Goal: Task Accomplishment & Management: Use online tool/utility

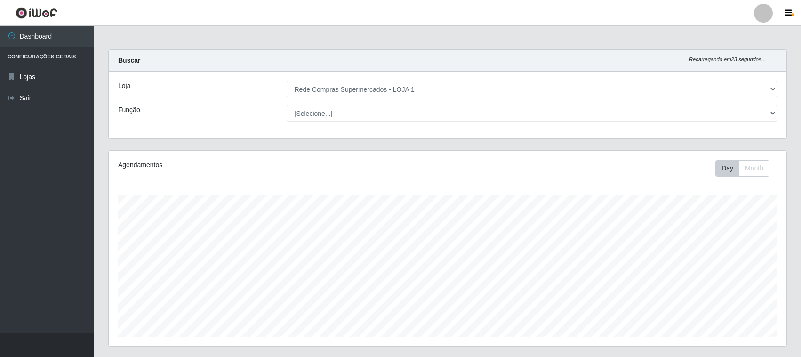
select select "158"
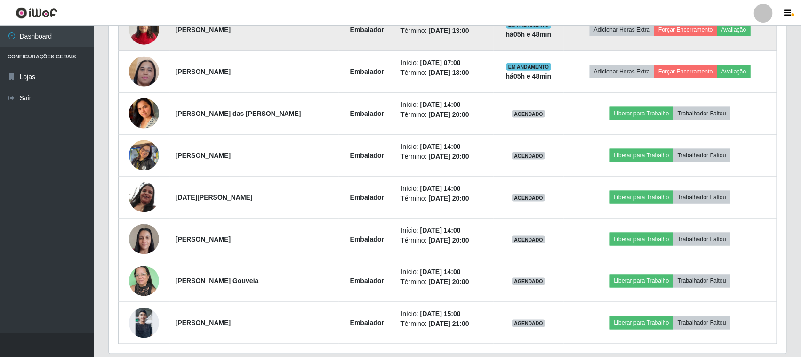
scroll to position [563, 0]
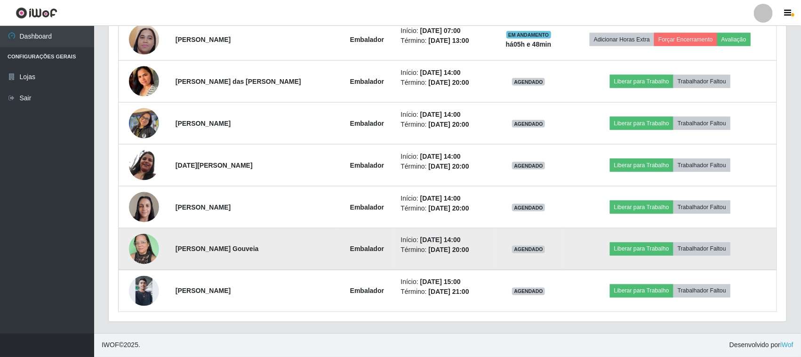
click at [147, 252] on img at bounding box center [144, 249] width 30 height 40
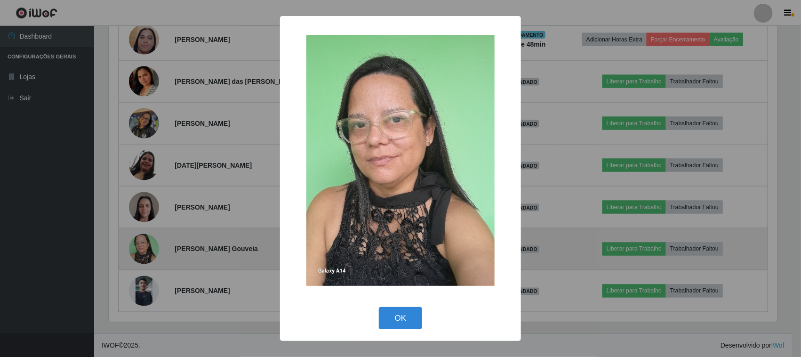
scroll to position [196, 671]
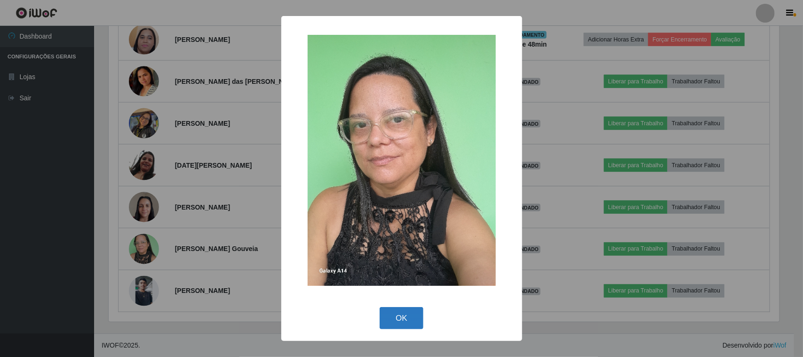
click at [391, 319] on button "OK" at bounding box center [402, 318] width 44 height 22
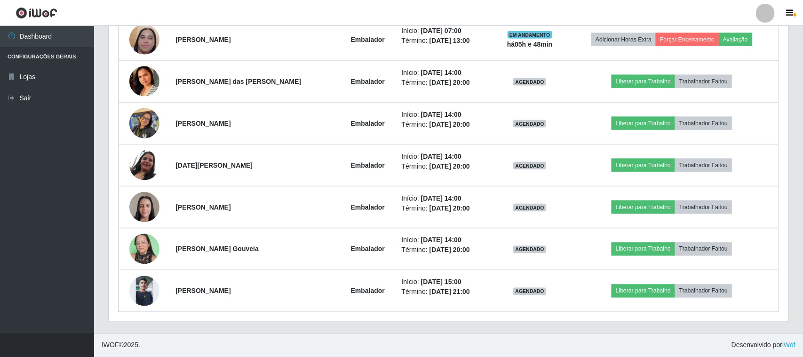
scroll to position [196, 678]
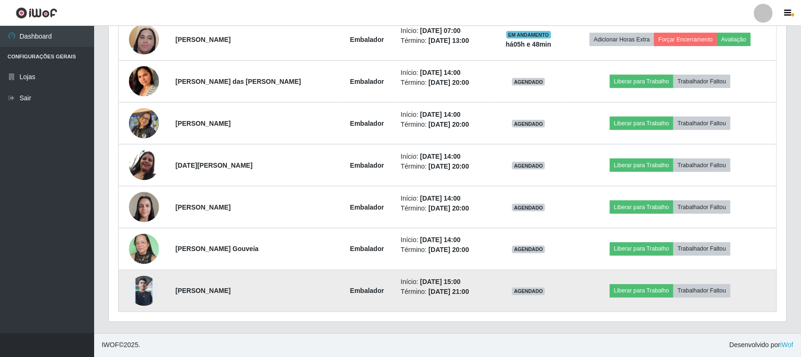
click at [147, 299] on img at bounding box center [144, 291] width 30 height 30
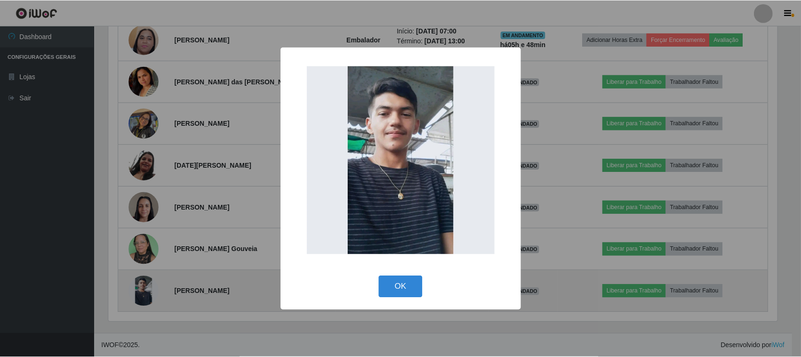
scroll to position [196, 671]
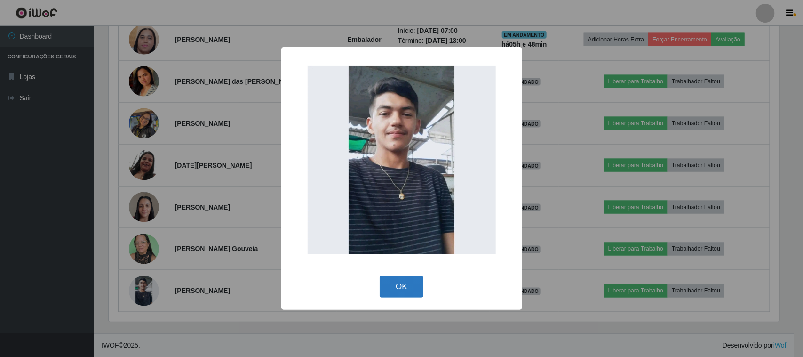
click at [400, 290] on button "OK" at bounding box center [402, 287] width 44 height 22
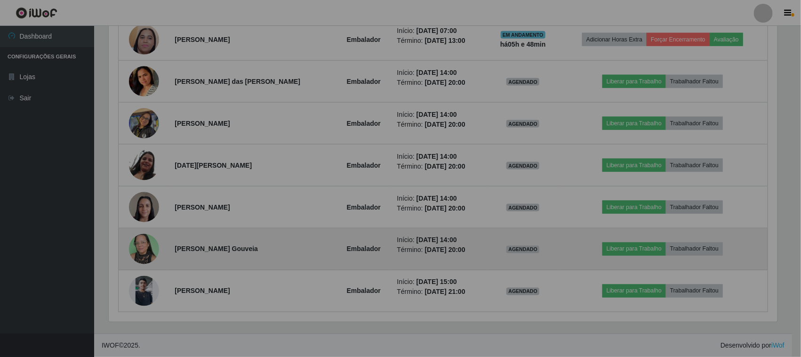
scroll to position [196, 678]
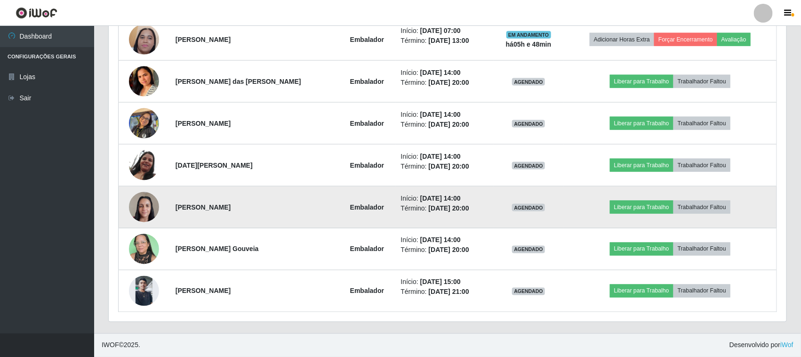
click at [145, 207] on img at bounding box center [144, 207] width 30 height 40
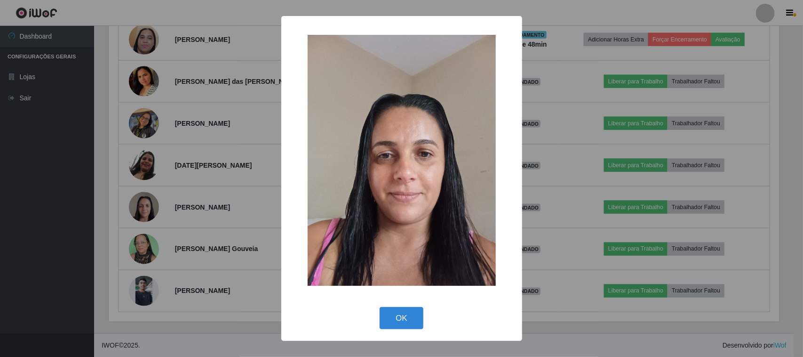
drag, startPoint x: 396, startPoint y: 313, endPoint x: 294, endPoint y: 280, distance: 107.3
click at [393, 313] on button "OK" at bounding box center [402, 318] width 44 height 22
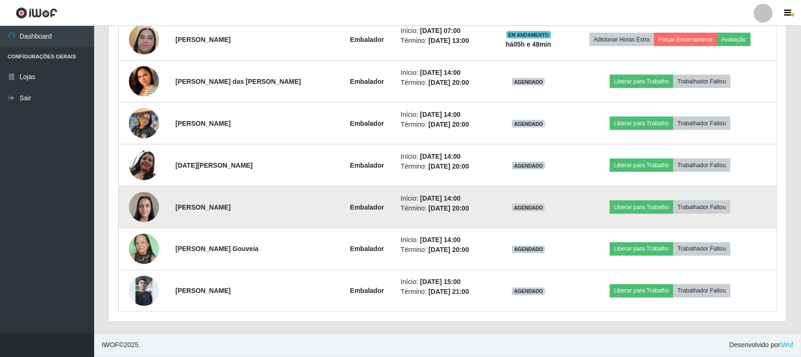
scroll to position [196, 678]
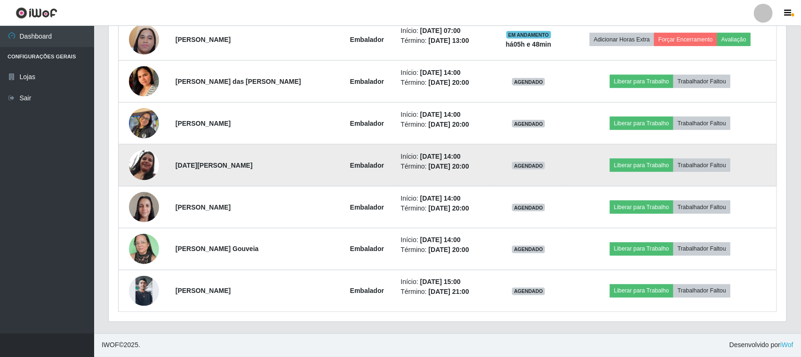
click at [146, 168] on img at bounding box center [144, 165] width 30 height 31
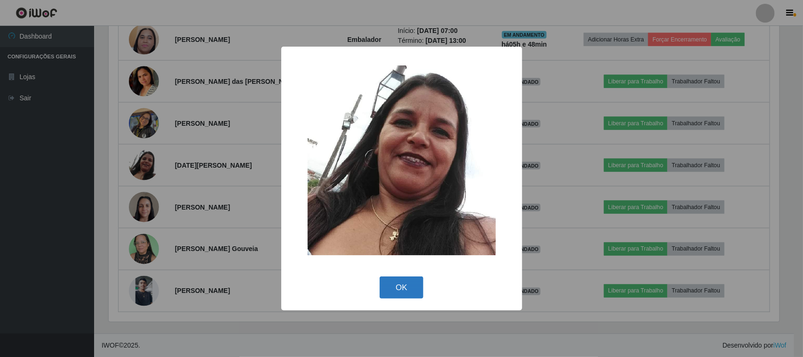
click at [403, 285] on button "OK" at bounding box center [402, 287] width 44 height 22
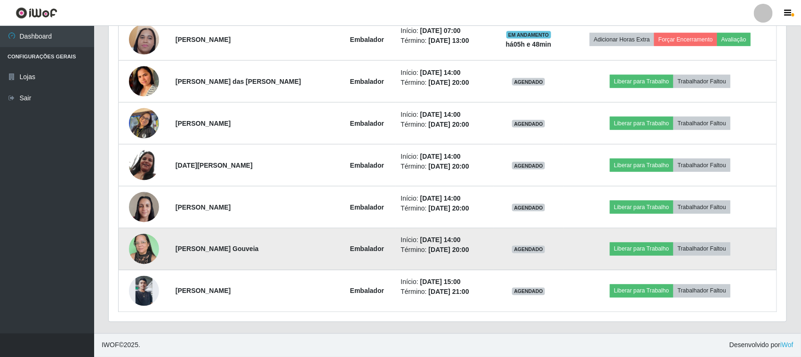
scroll to position [196, 678]
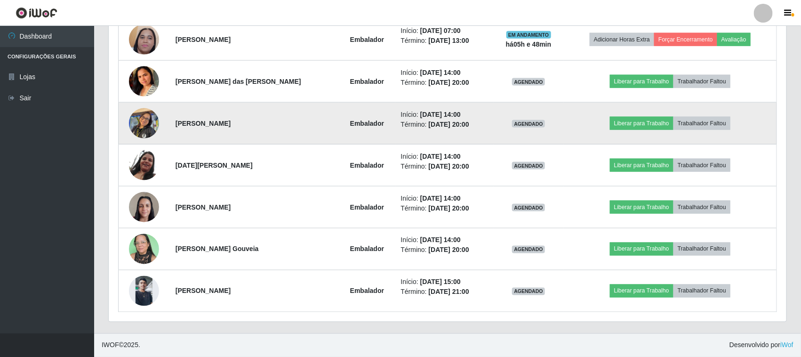
click at [144, 125] on img at bounding box center [144, 123] width 30 height 40
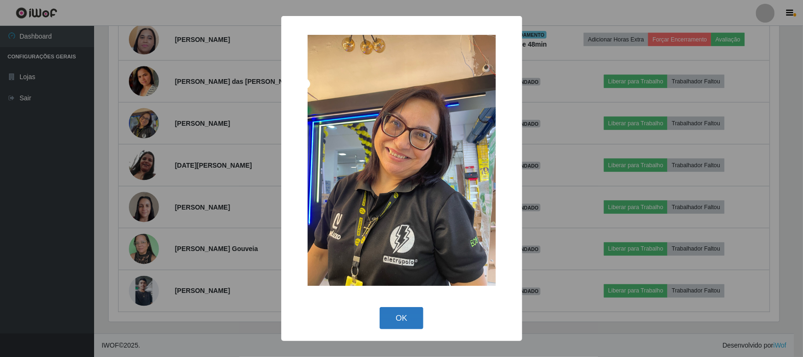
click at [406, 321] on button "OK" at bounding box center [402, 318] width 44 height 22
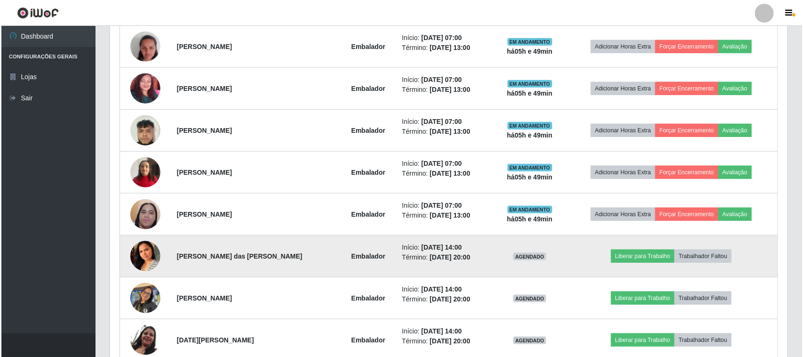
scroll to position [269, 0]
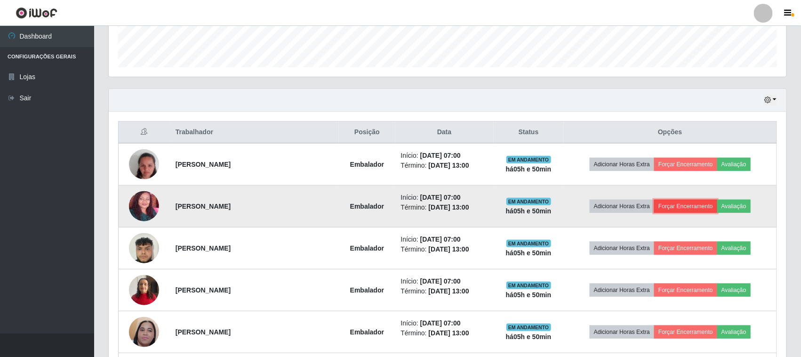
click at [664, 205] on button "Forçar Encerramento" at bounding box center [685, 206] width 63 height 13
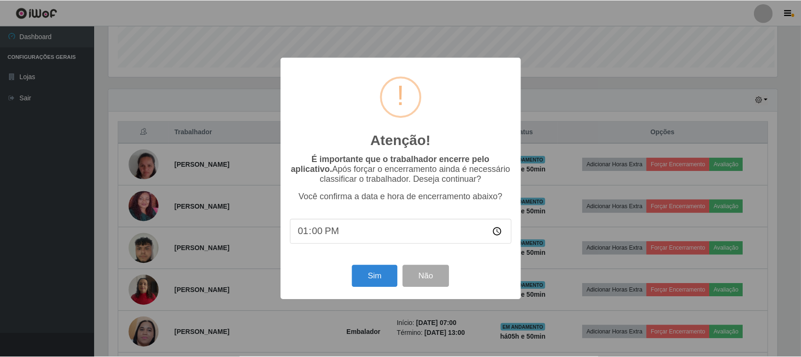
scroll to position [196, 671]
click at [385, 284] on button "Sim" at bounding box center [376, 276] width 46 height 22
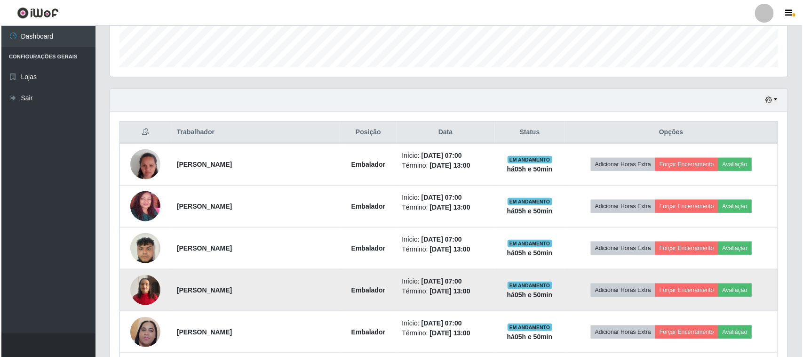
scroll to position [0, 0]
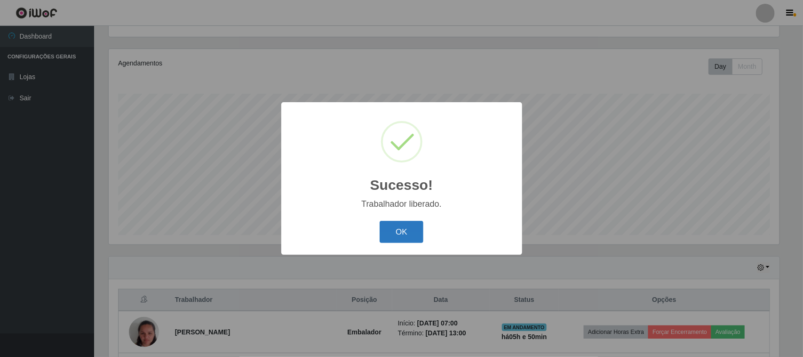
click at [411, 243] on button "OK" at bounding box center [402, 232] width 44 height 22
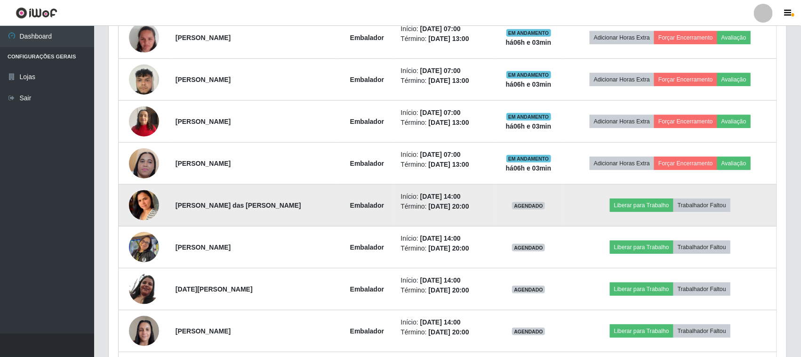
scroll to position [278, 0]
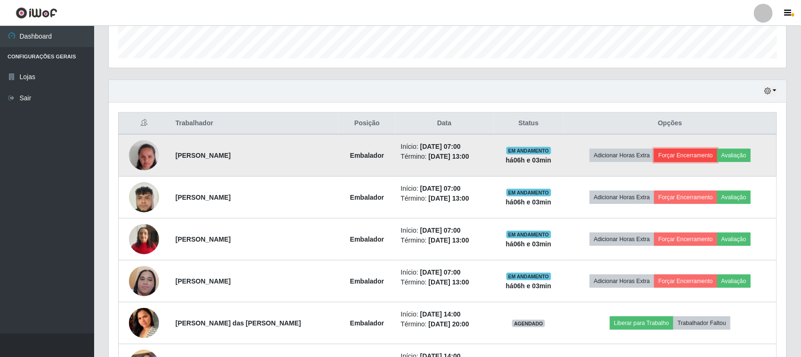
click at [688, 153] on button "Forçar Encerramento" at bounding box center [685, 155] width 63 height 13
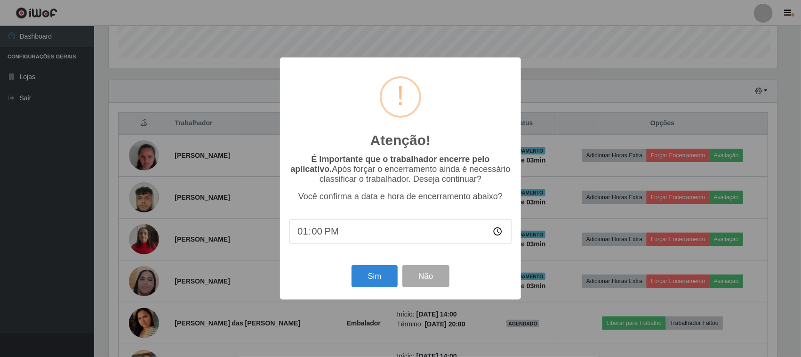
scroll to position [196, 671]
click at [382, 279] on button "Sim" at bounding box center [376, 276] width 46 height 22
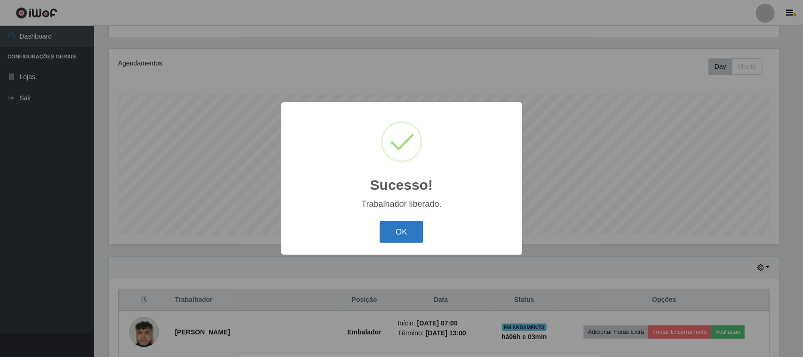
click at [406, 235] on button "OK" at bounding box center [402, 232] width 44 height 22
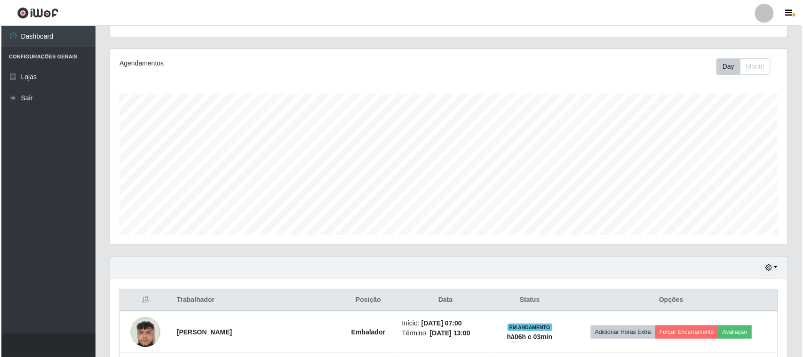
scroll to position [219, 0]
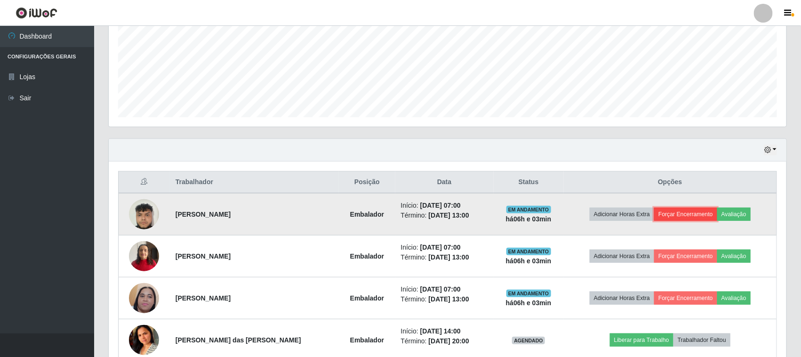
click at [674, 210] on button "Forçar Encerramento" at bounding box center [685, 214] width 63 height 13
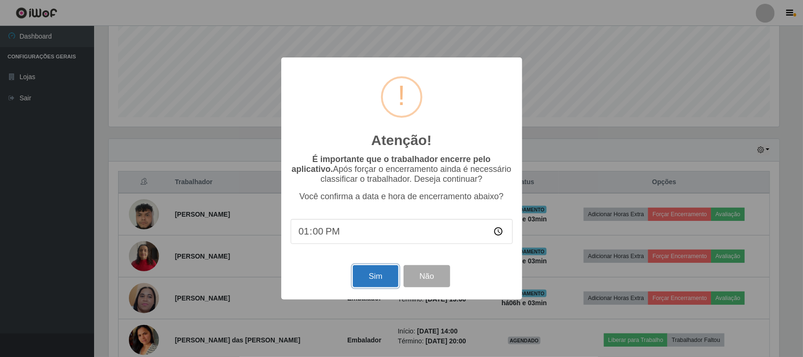
click at [354, 281] on button "Sim" at bounding box center [376, 276] width 46 height 22
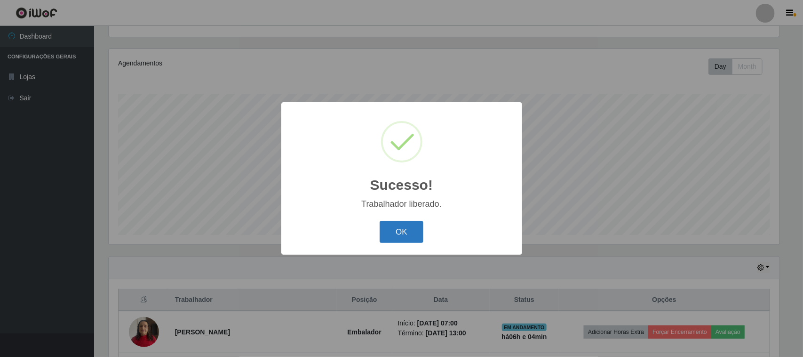
click at [406, 228] on button "OK" at bounding box center [402, 232] width 44 height 22
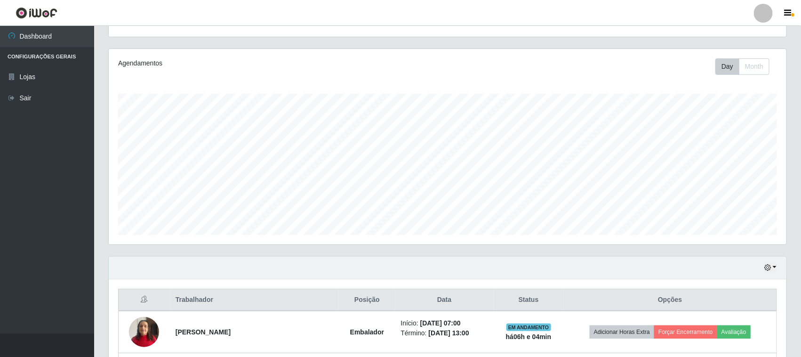
scroll to position [219, 0]
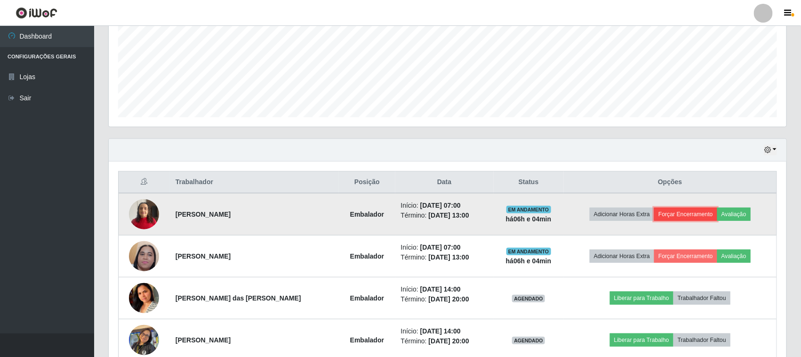
click at [681, 216] on button "Forçar Encerramento" at bounding box center [685, 214] width 63 height 13
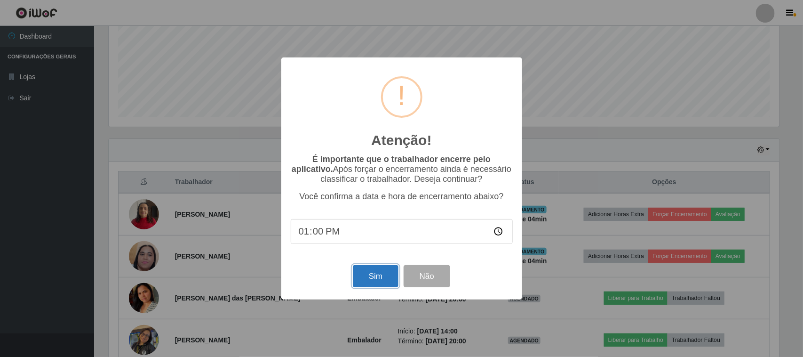
click at [373, 279] on button "Sim" at bounding box center [376, 276] width 46 height 22
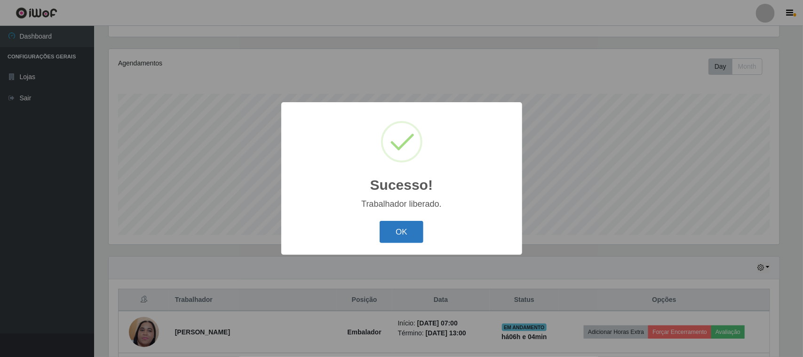
click at [411, 229] on button "OK" at bounding box center [402, 232] width 44 height 22
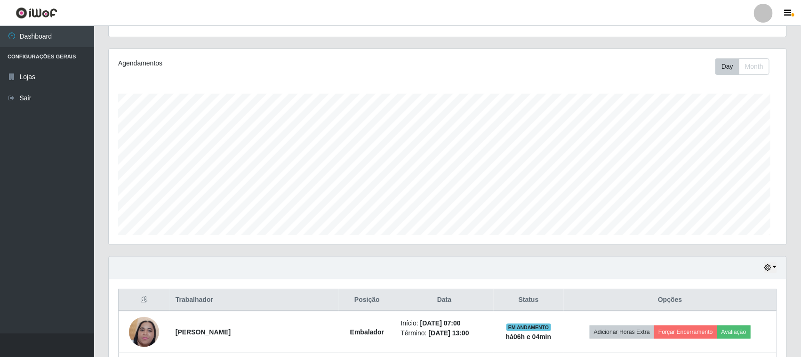
scroll to position [470376, 469894]
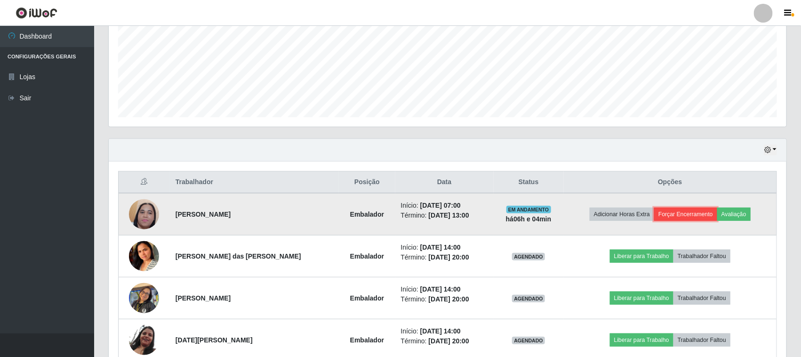
click at [676, 214] on button "Forçar Encerramento" at bounding box center [685, 214] width 63 height 13
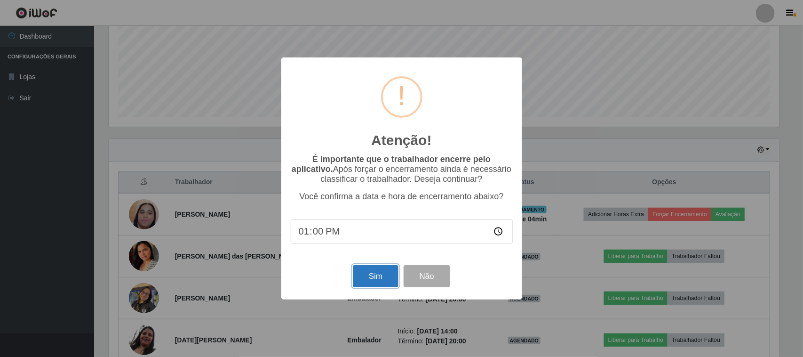
click at [366, 270] on button "Sim" at bounding box center [376, 276] width 46 height 22
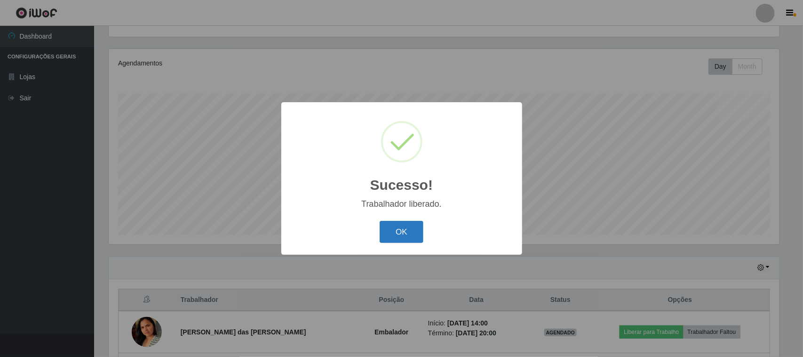
click at [408, 232] on button "OK" at bounding box center [402, 232] width 44 height 22
